Goal: Information Seeking & Learning: Learn about a topic

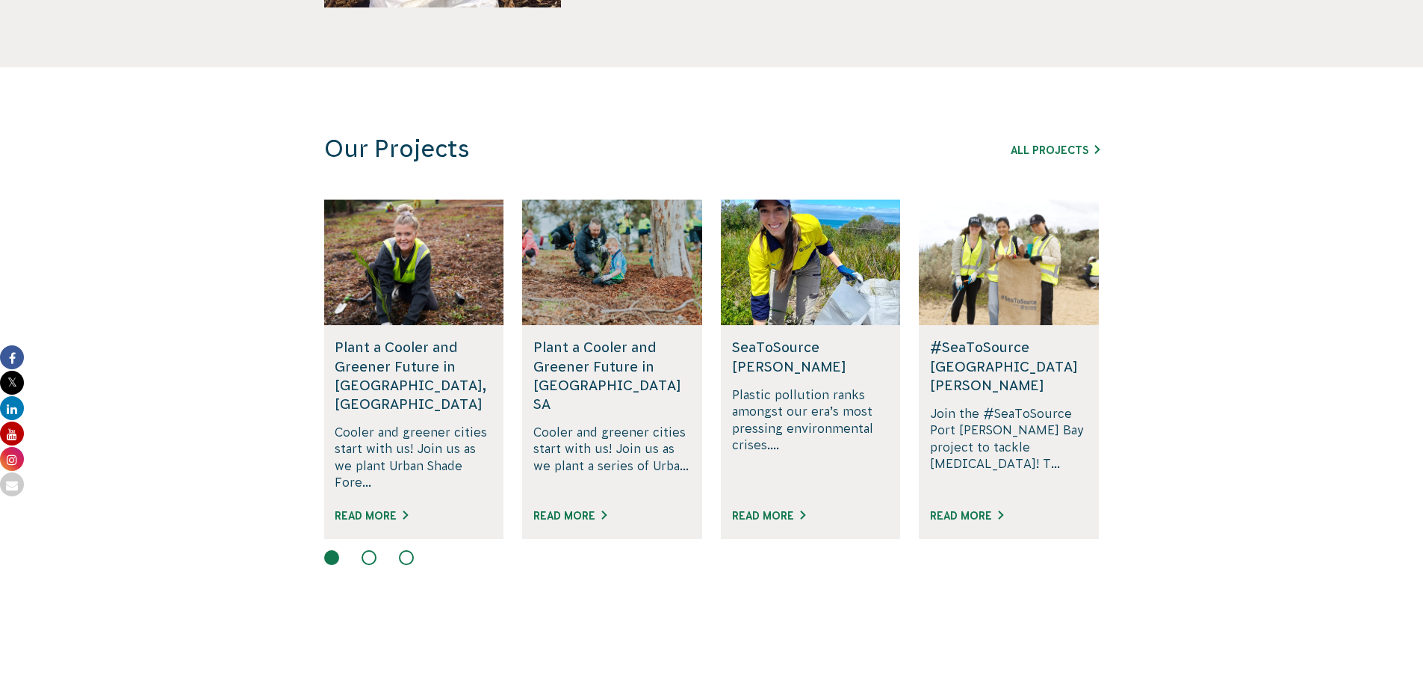
scroll to position [897, 0]
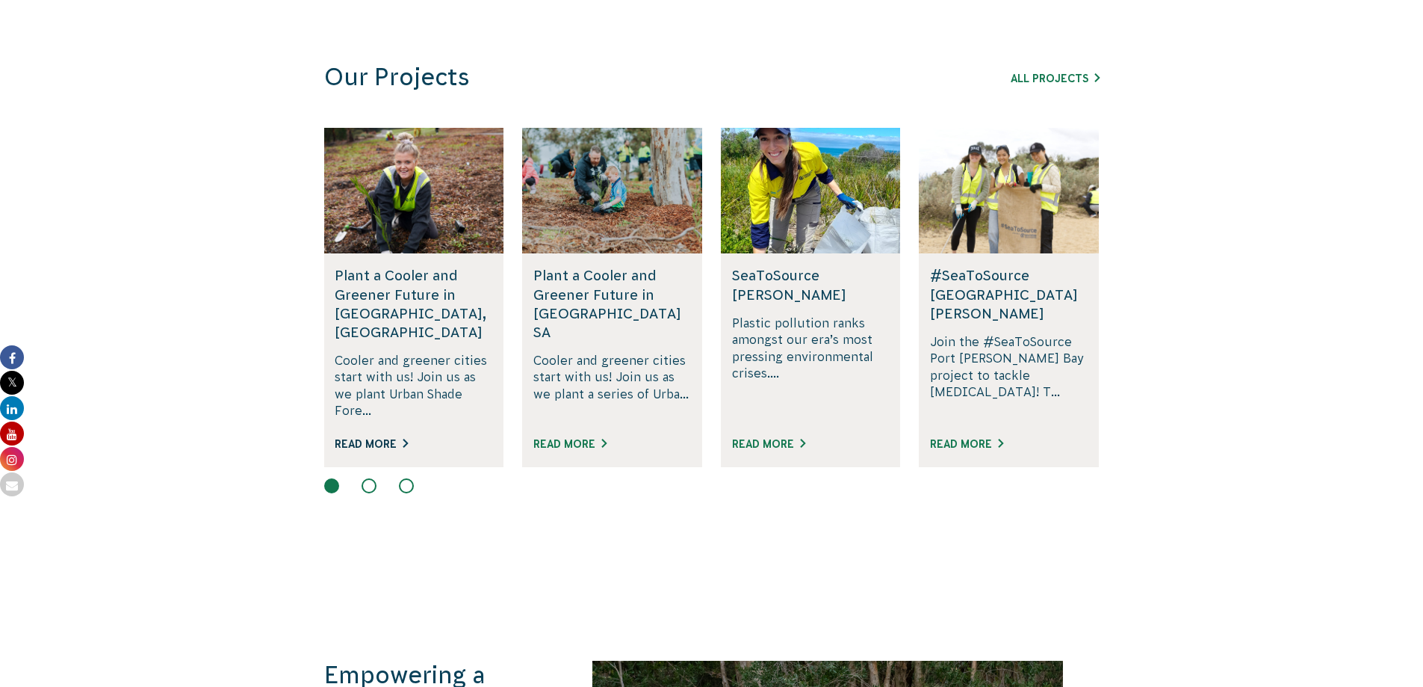
click at [371, 438] on link "Read More" at bounding box center [371, 444] width 73 height 12
click at [581, 438] on link "Read More" at bounding box center [569, 444] width 73 height 12
click at [764, 438] on link "Read More" at bounding box center [768, 444] width 73 height 12
click at [971, 438] on link "Read More" at bounding box center [966, 444] width 73 height 12
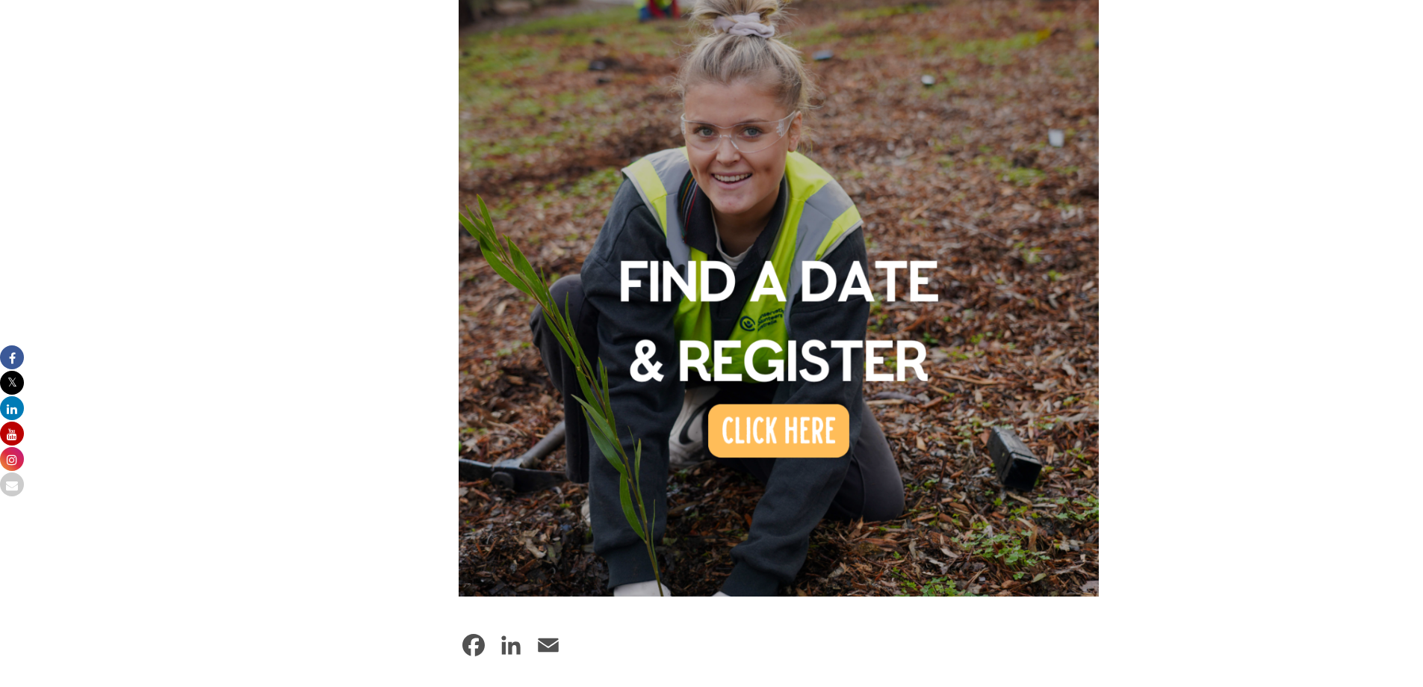
scroll to position [1121, 0]
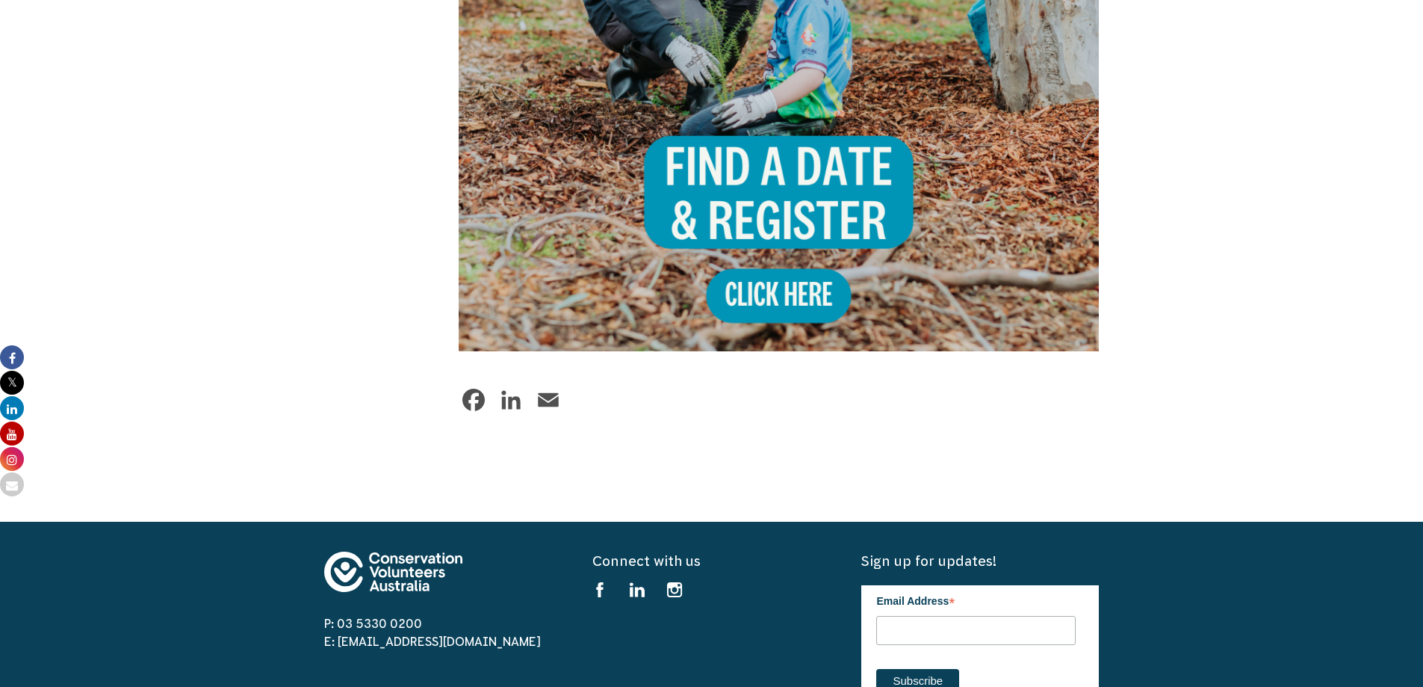
scroll to position [1494, 0]
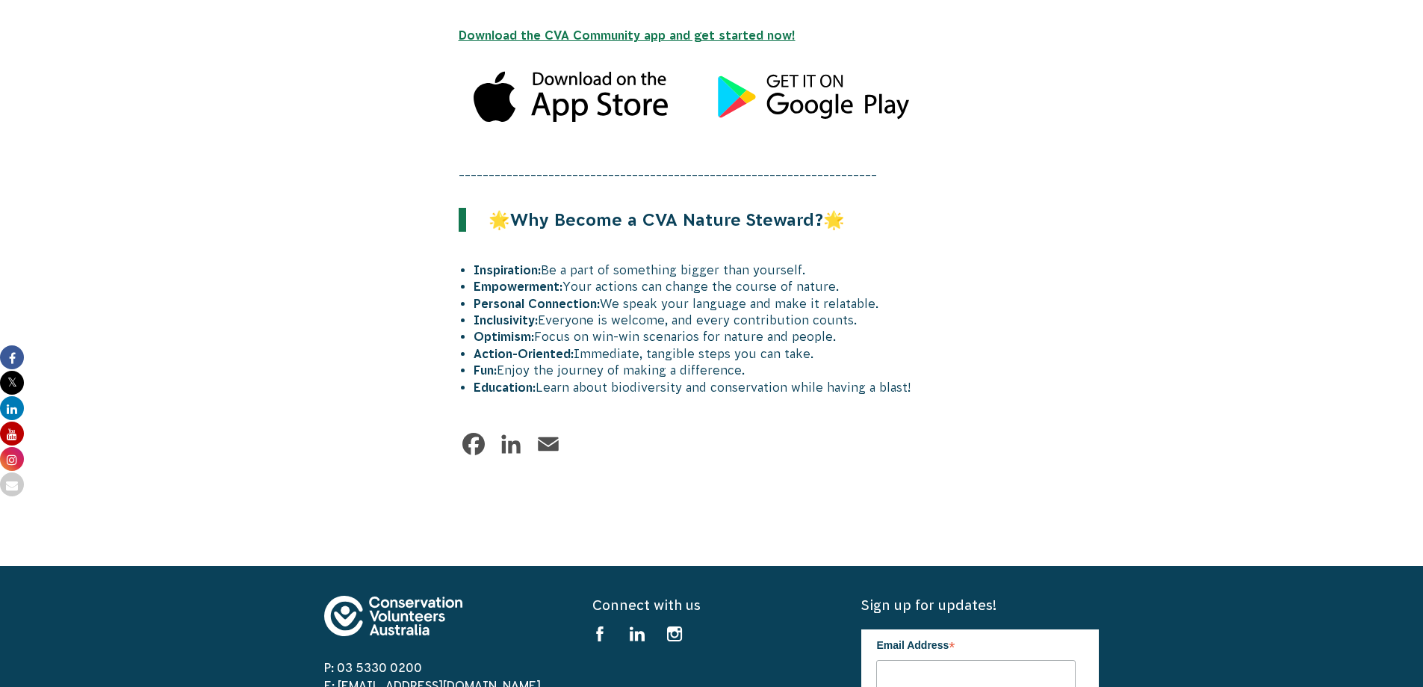
scroll to position [1943, 0]
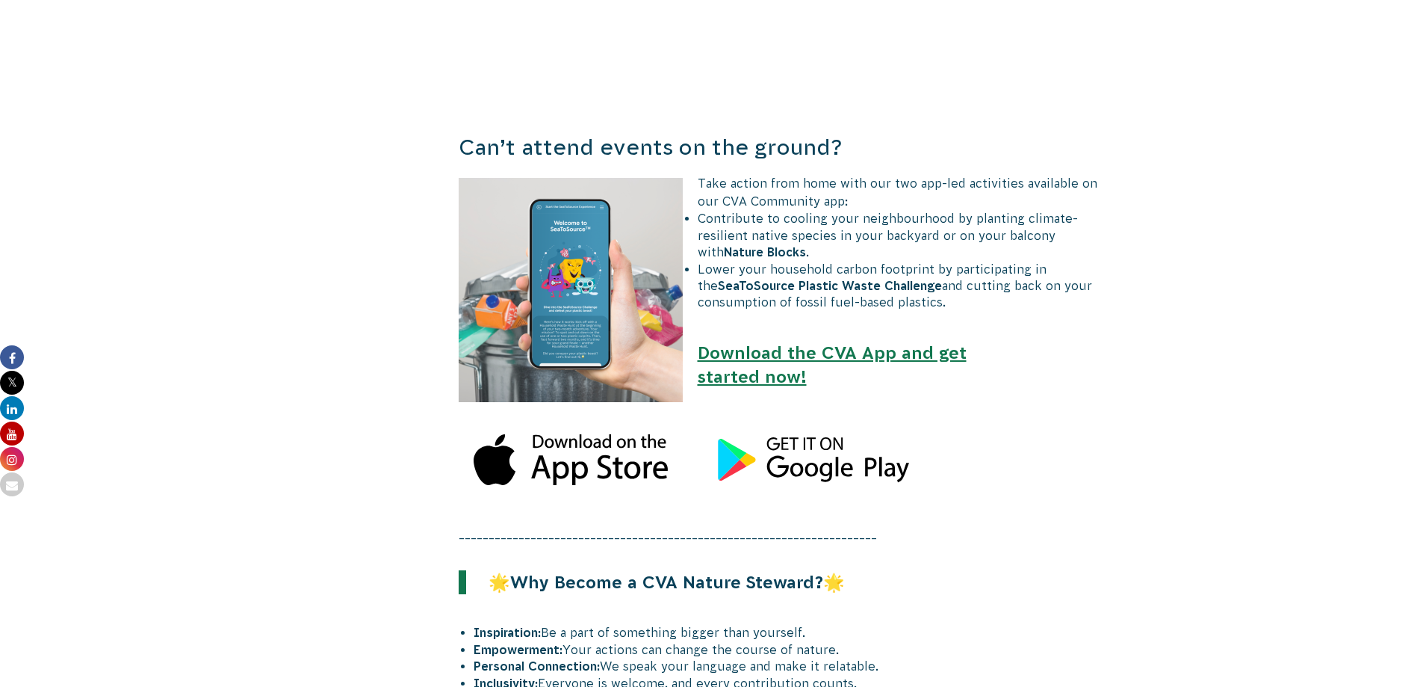
scroll to position [1719, 0]
